Goal: Information Seeking & Learning: Learn about a topic

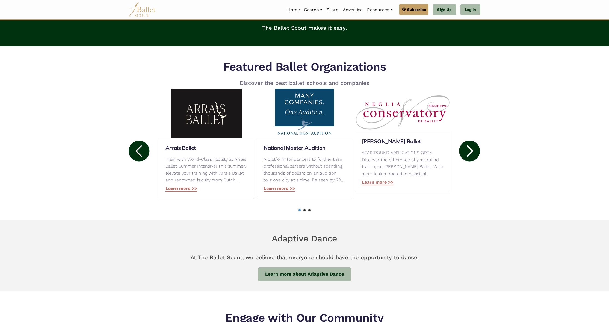
scroll to position [226, 0]
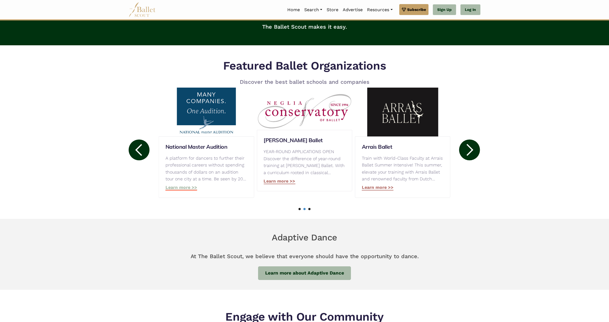
click at [193, 187] on link "Learn more >>" at bounding box center [181, 188] width 32 height 6
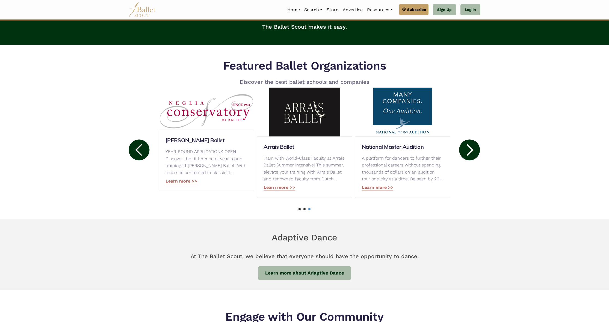
click at [464, 149] on circle at bounding box center [469, 150] width 21 height 21
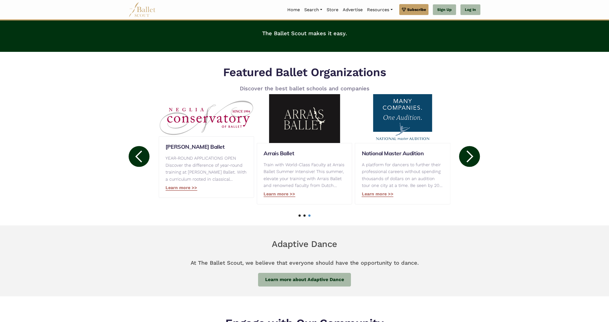
scroll to position [0, 0]
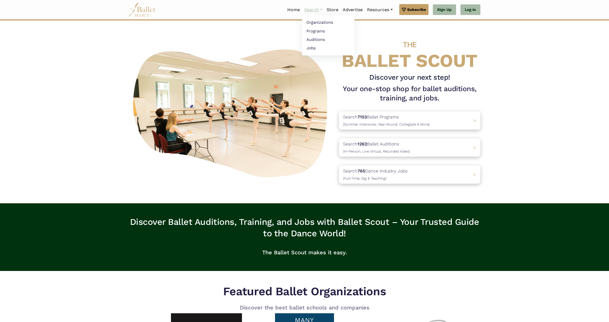
click at [317, 4] on nav "Home Search Organizations Programs Auditions Jobs" at bounding box center [305, 9] width 352 height 19
click at [318, 6] on link "Search" at bounding box center [313, 9] width 22 height 11
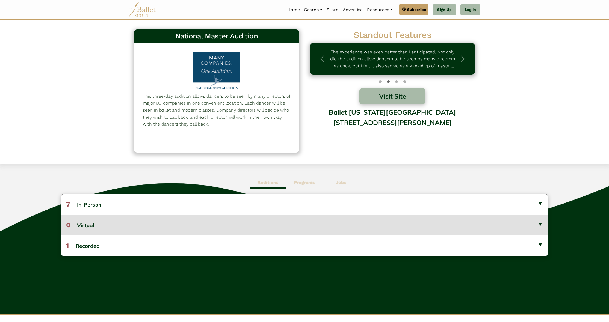
click at [511, 223] on button "0 Virtual" at bounding box center [304, 225] width 487 height 20
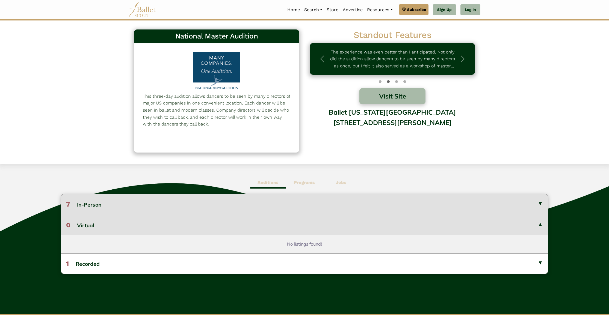
click at [441, 206] on button "7 In-Person" at bounding box center [304, 204] width 487 height 20
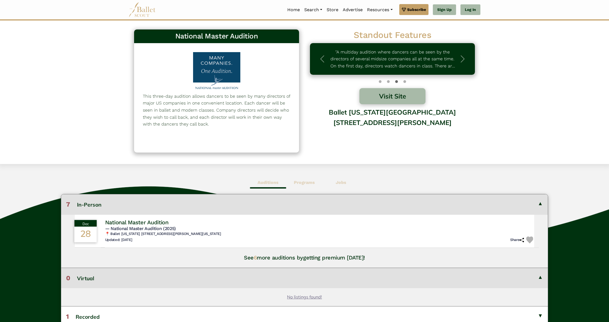
scroll to position [93, 0]
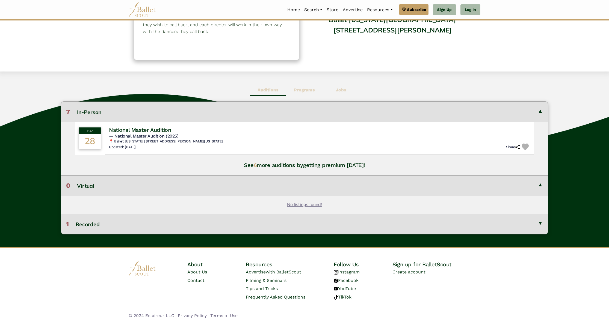
click at [265, 229] on button "1 Recorded" at bounding box center [304, 224] width 487 height 20
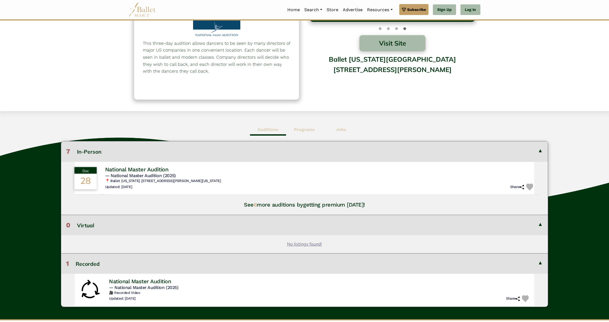
scroll to position [0, 0]
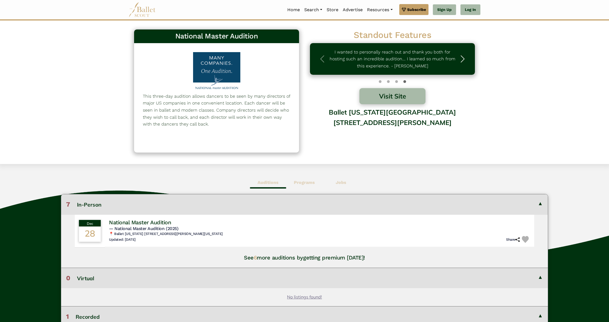
click at [468, 56] on button "Next" at bounding box center [462, 59] width 25 height 32
click at [464, 58] on span "button" at bounding box center [462, 59] width 9 height 9
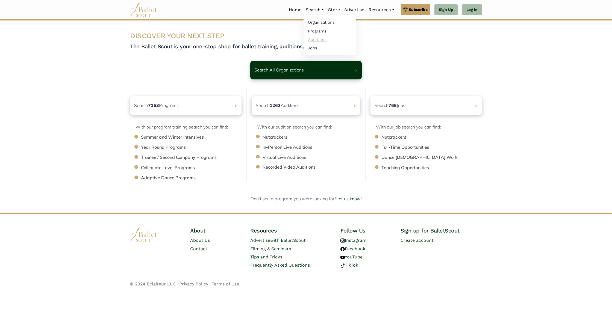
click at [313, 40] on link "Auditions" at bounding box center [329, 39] width 52 height 8
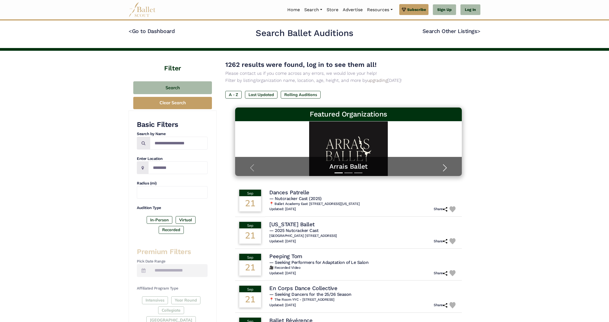
click at [442, 169] on span "button" at bounding box center [444, 168] width 9 height 9
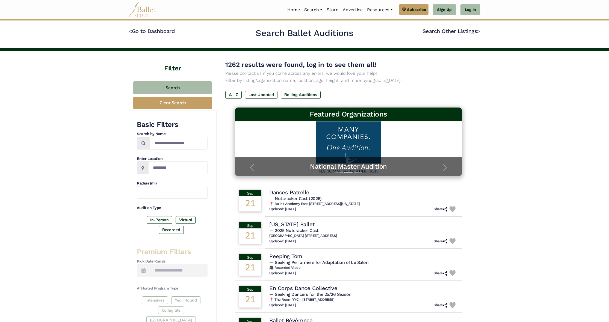
click at [359, 1] on nav "Home Search Organizations Programs Auditions Jobs" at bounding box center [305, 9] width 352 height 19
